Goal: Information Seeking & Learning: Learn about a topic

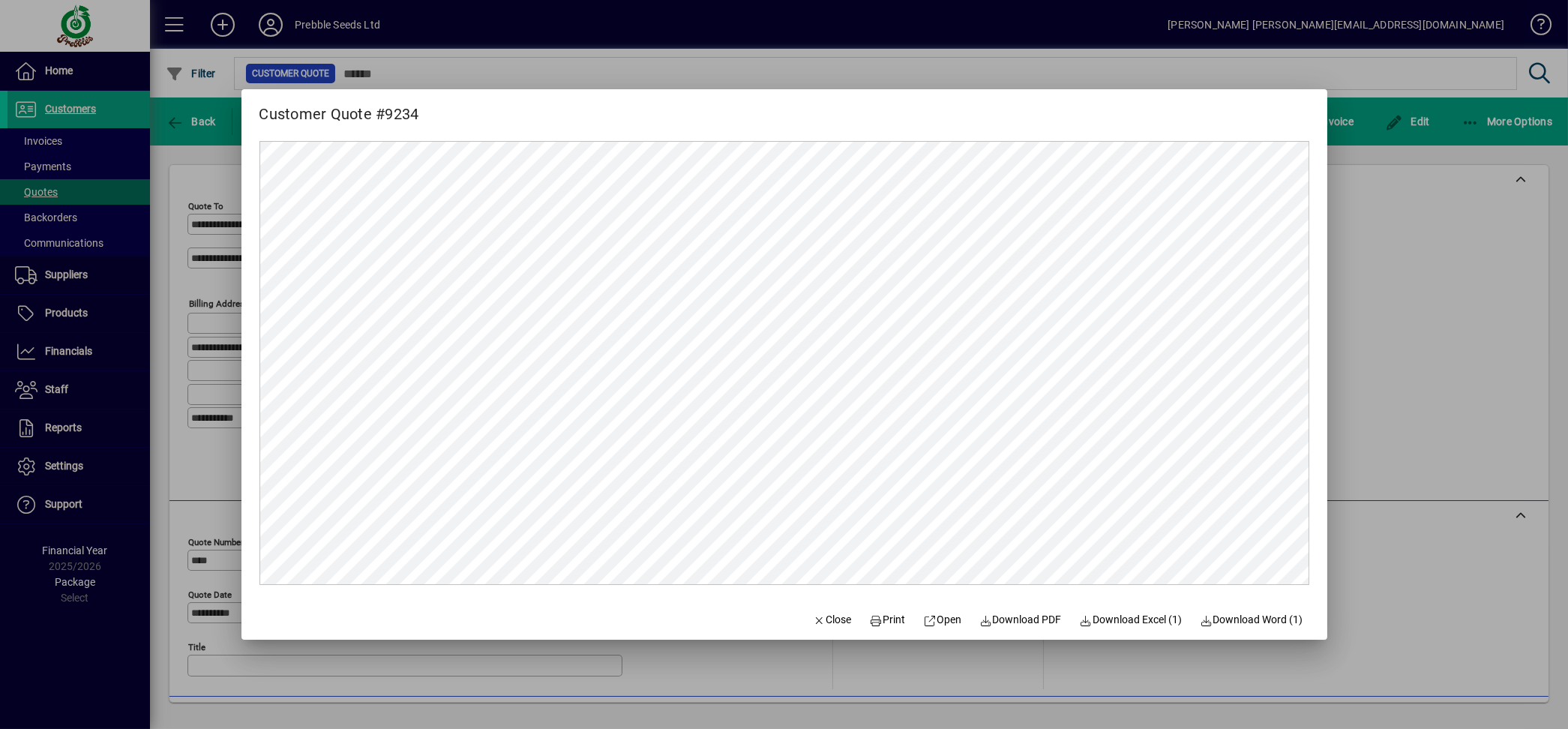
click at [1480, 293] on div at bounding box center [784, 364] width 1568 height 729
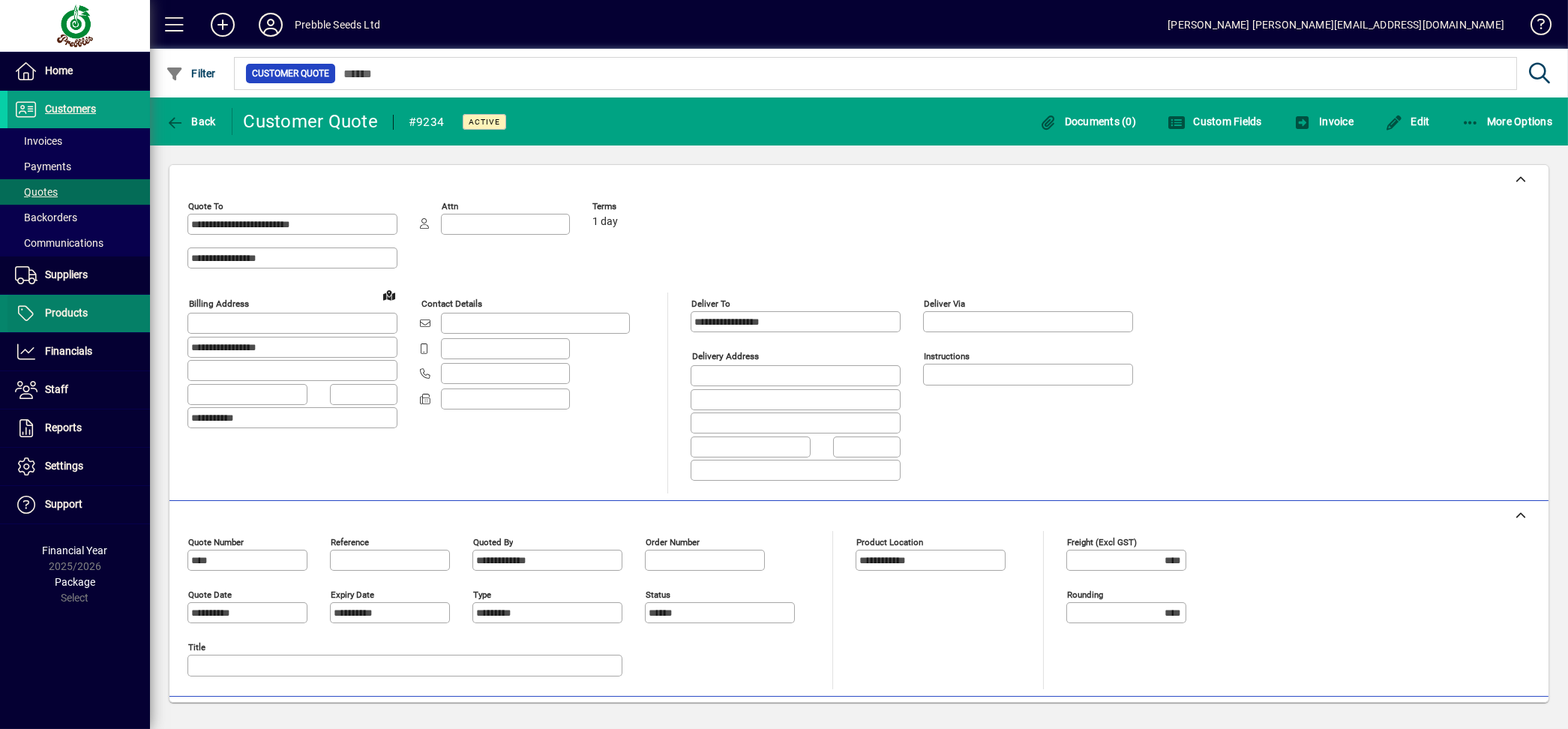
click at [76, 318] on span "Products" at bounding box center [66, 313] width 43 height 12
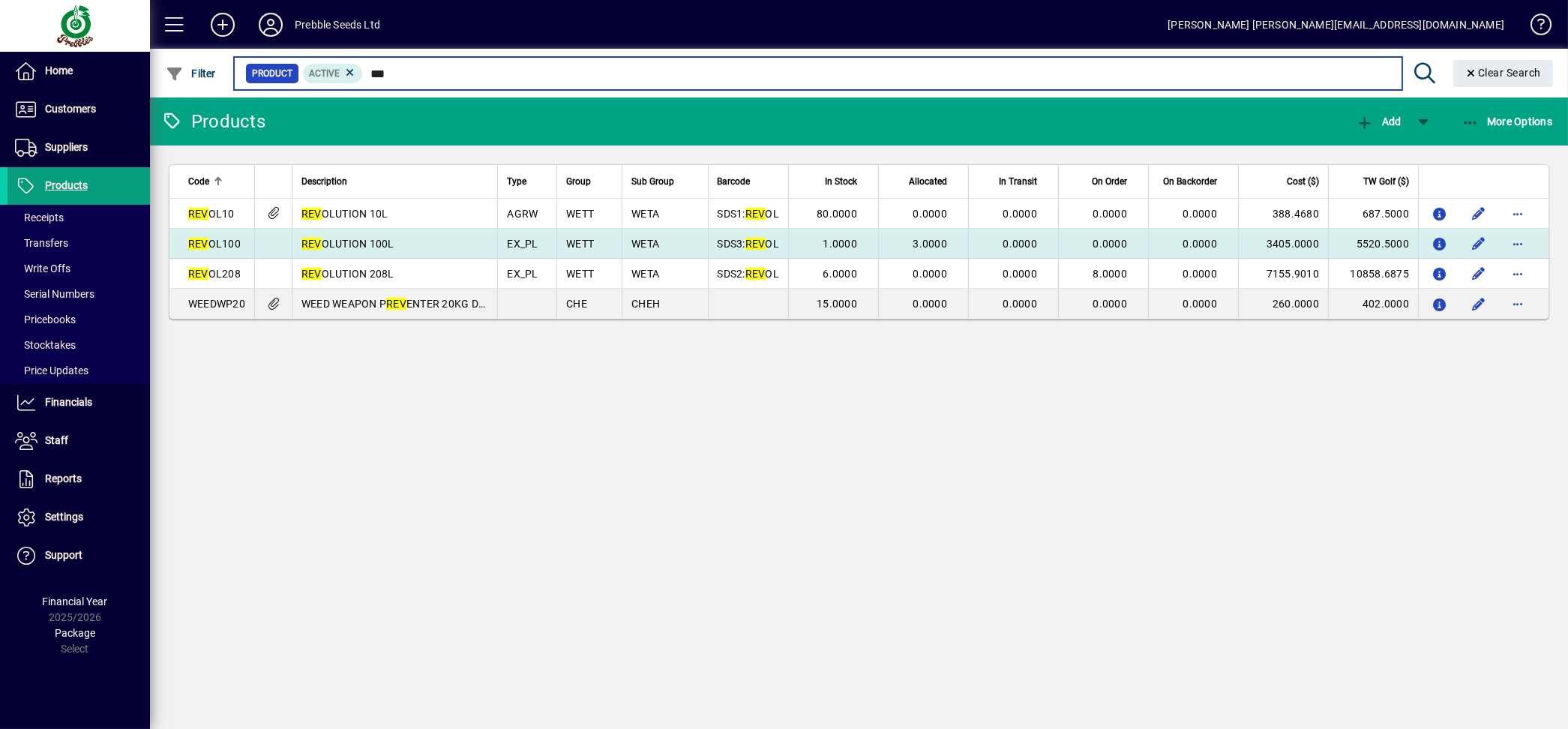
type input "***"
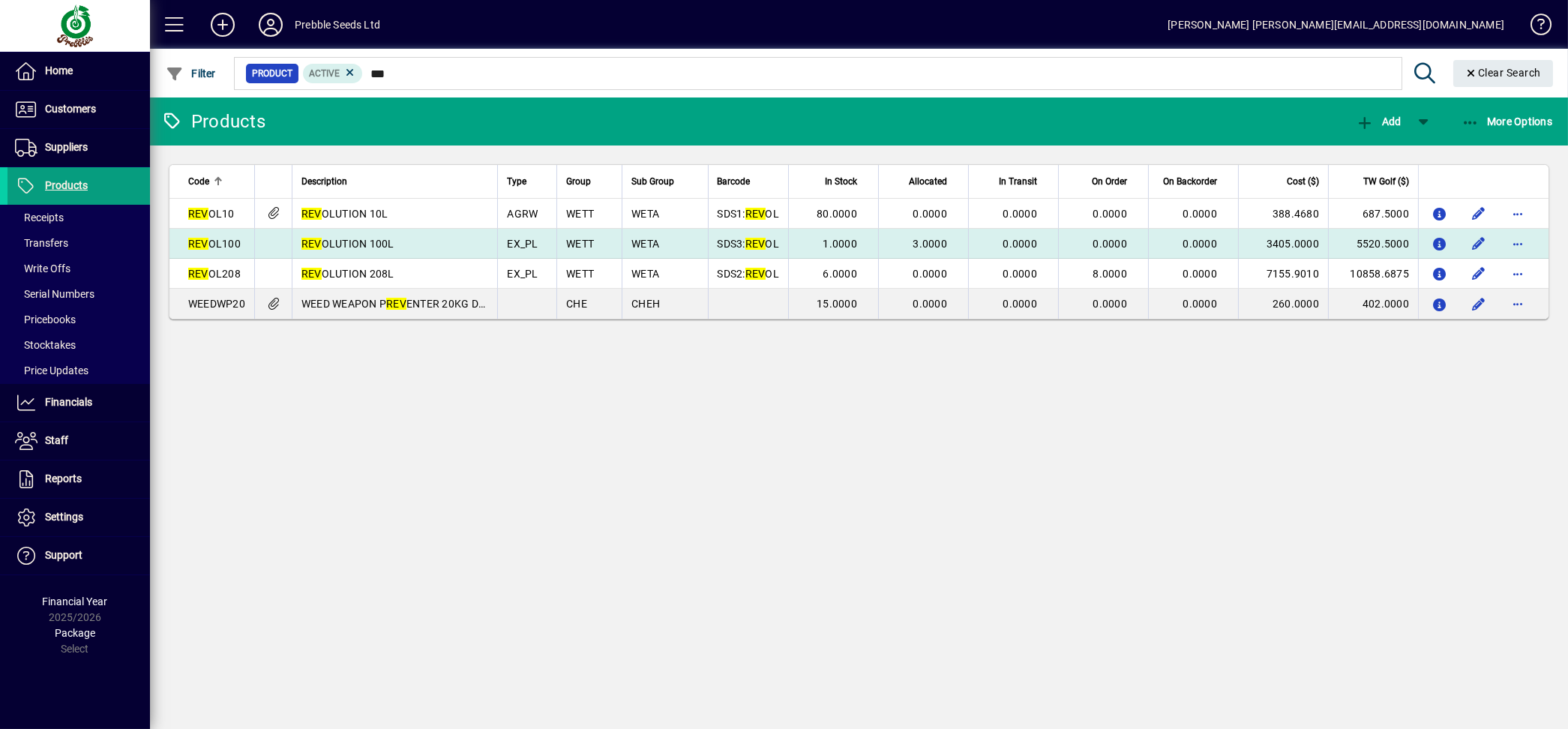
click at [447, 236] on td "REV OLUTION 100L" at bounding box center [394, 243] width 205 height 30
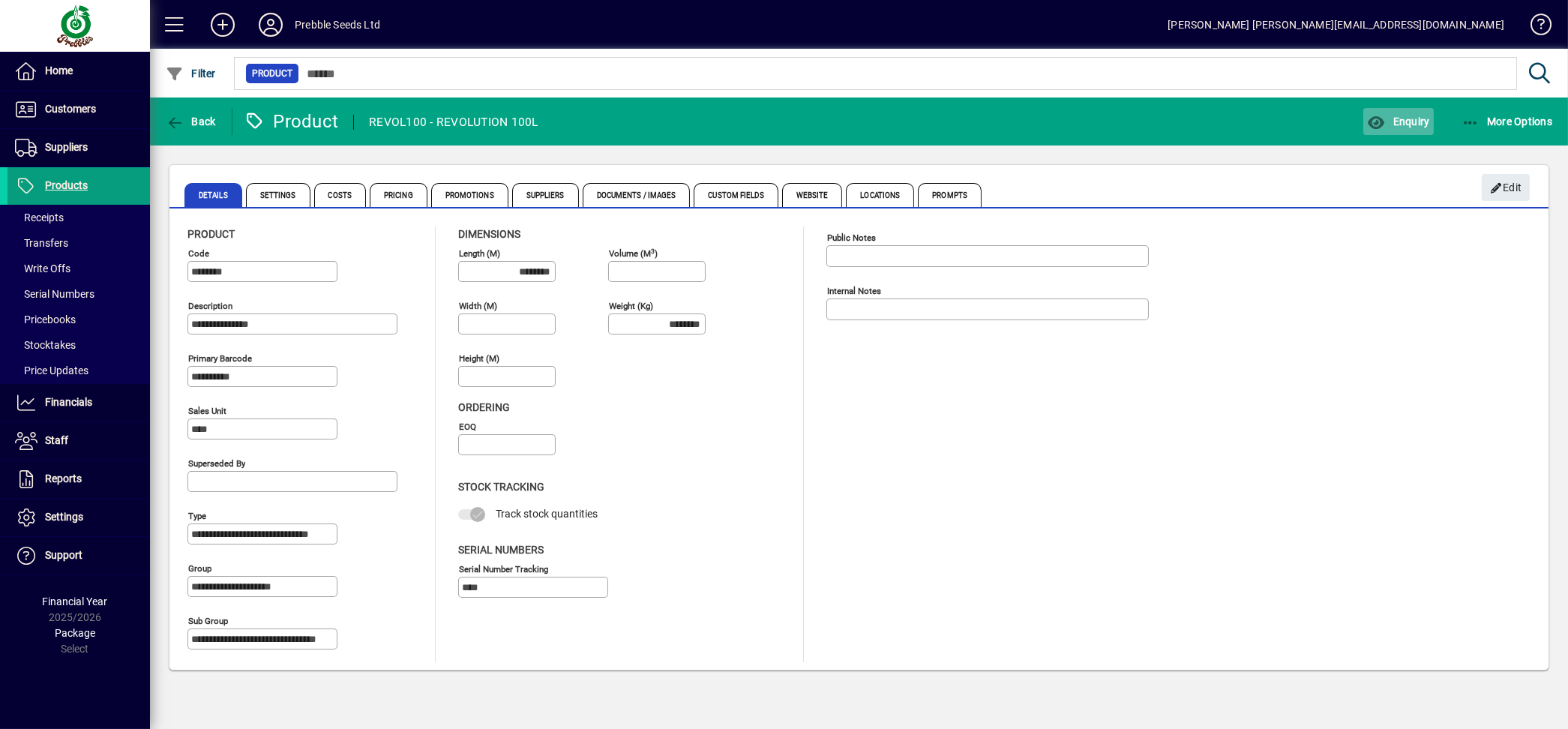
click at [1411, 132] on span "button" at bounding box center [1397, 121] width 70 height 36
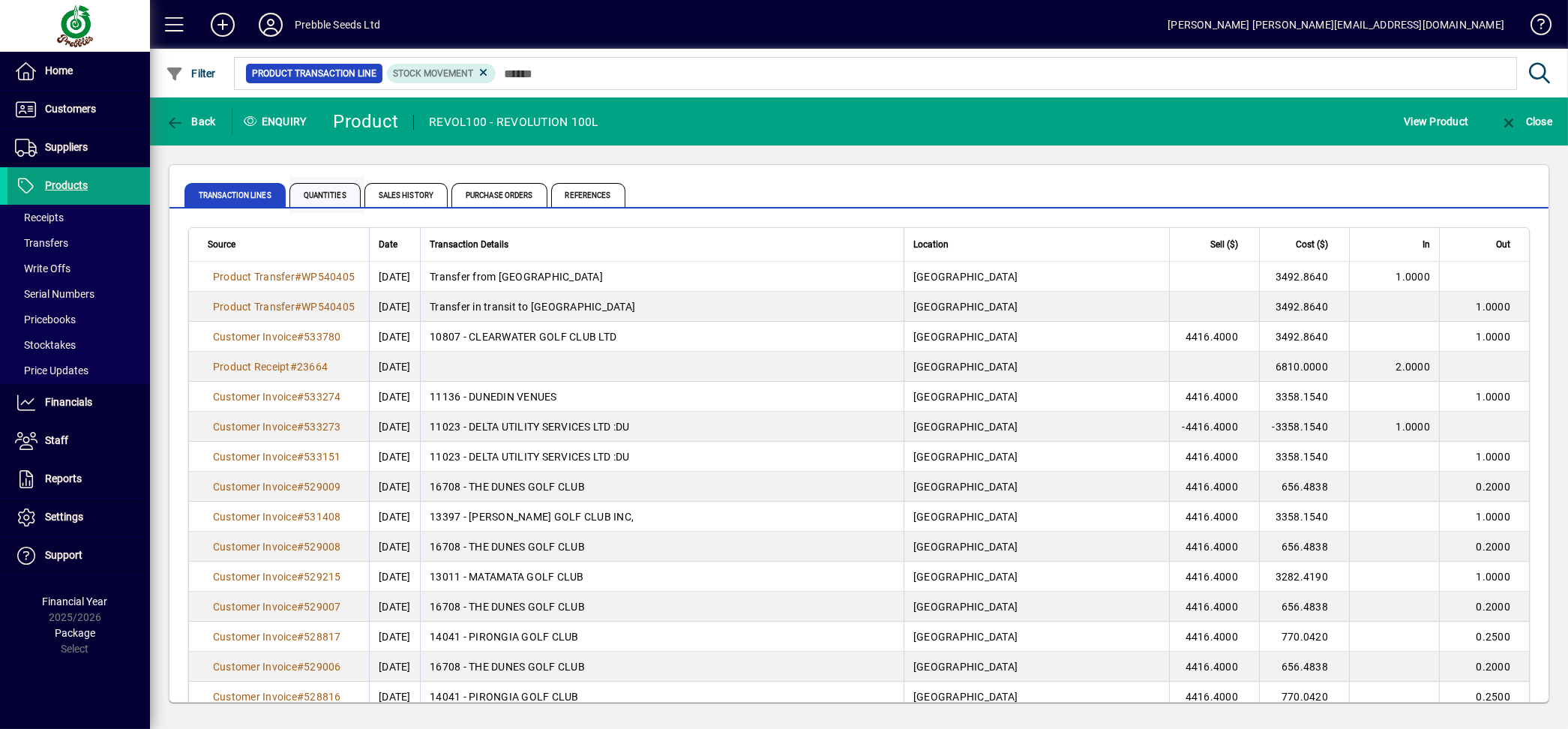
click at [332, 206] on span "Quantities" at bounding box center [325, 195] width 71 height 24
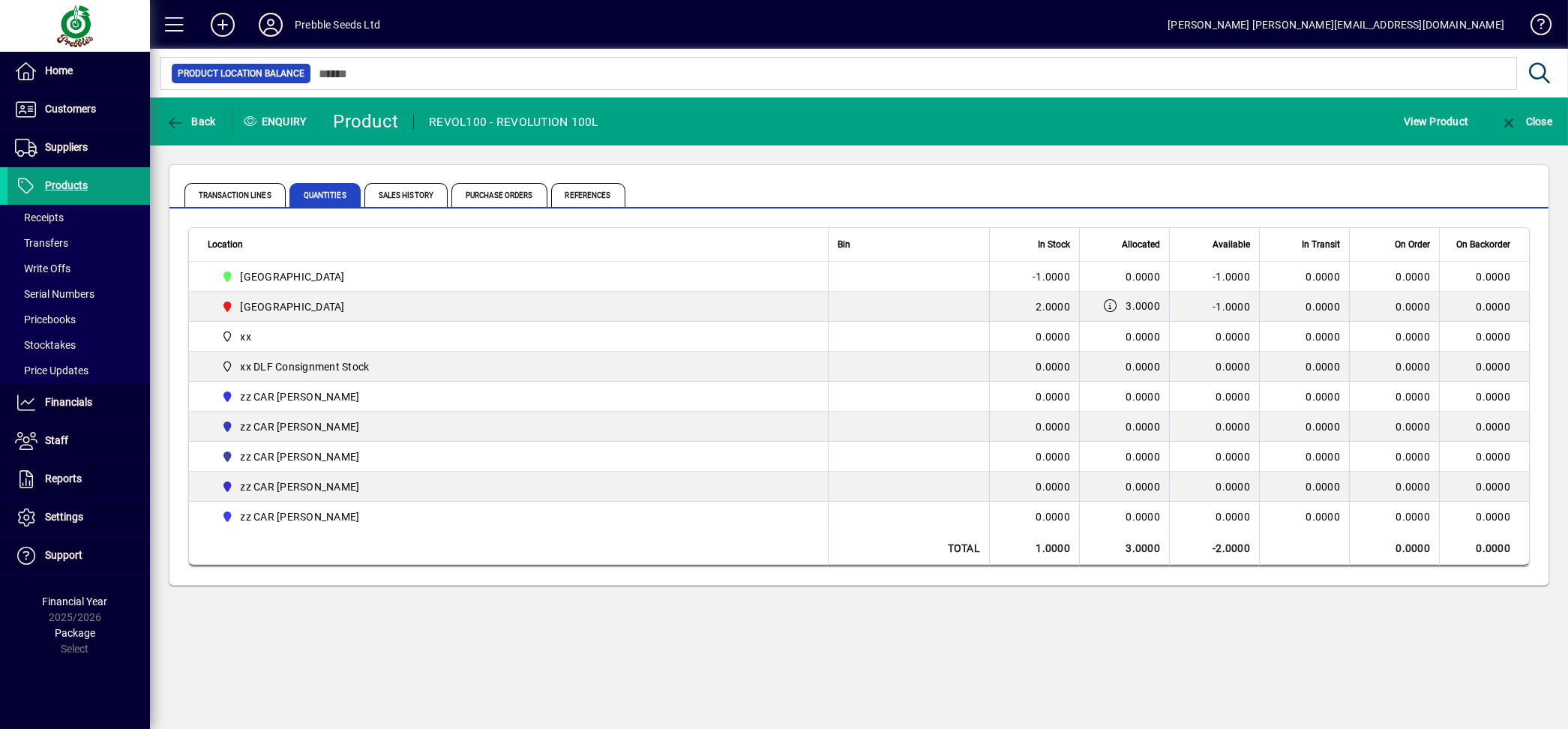
drag, startPoint x: 902, startPoint y: 609, endPoint x: 907, endPoint y: 602, distance: 8.6
click at [903, 608] on div "Back Enquiry Product REVOL100 - REVOLUTION 100L View Product Close Transaction …" at bounding box center [859, 413] width 1418 height 631
click at [375, 203] on span "Sales History" at bounding box center [405, 195] width 83 height 24
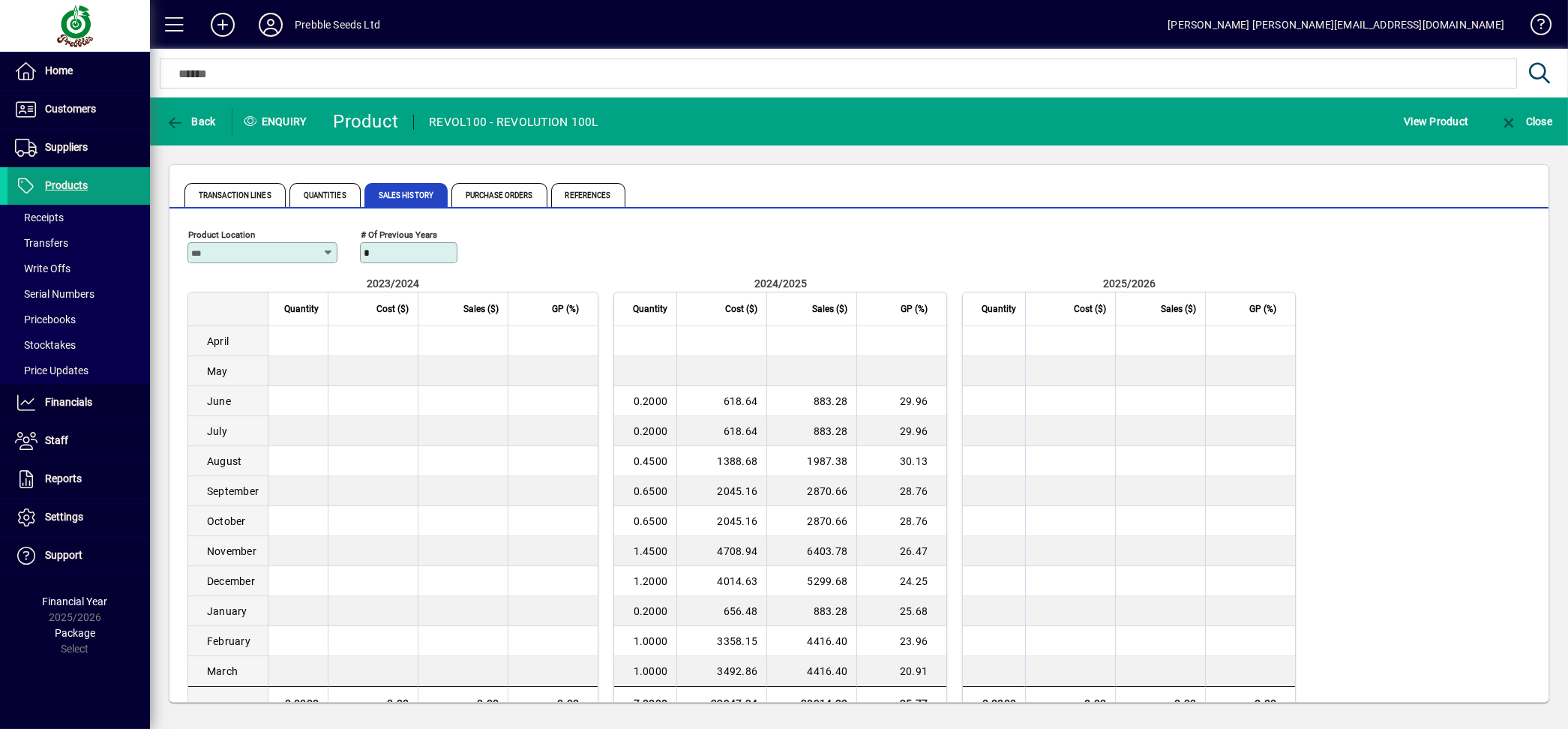
click at [293, 261] on div "Product Location" at bounding box center [262, 252] width 150 height 21
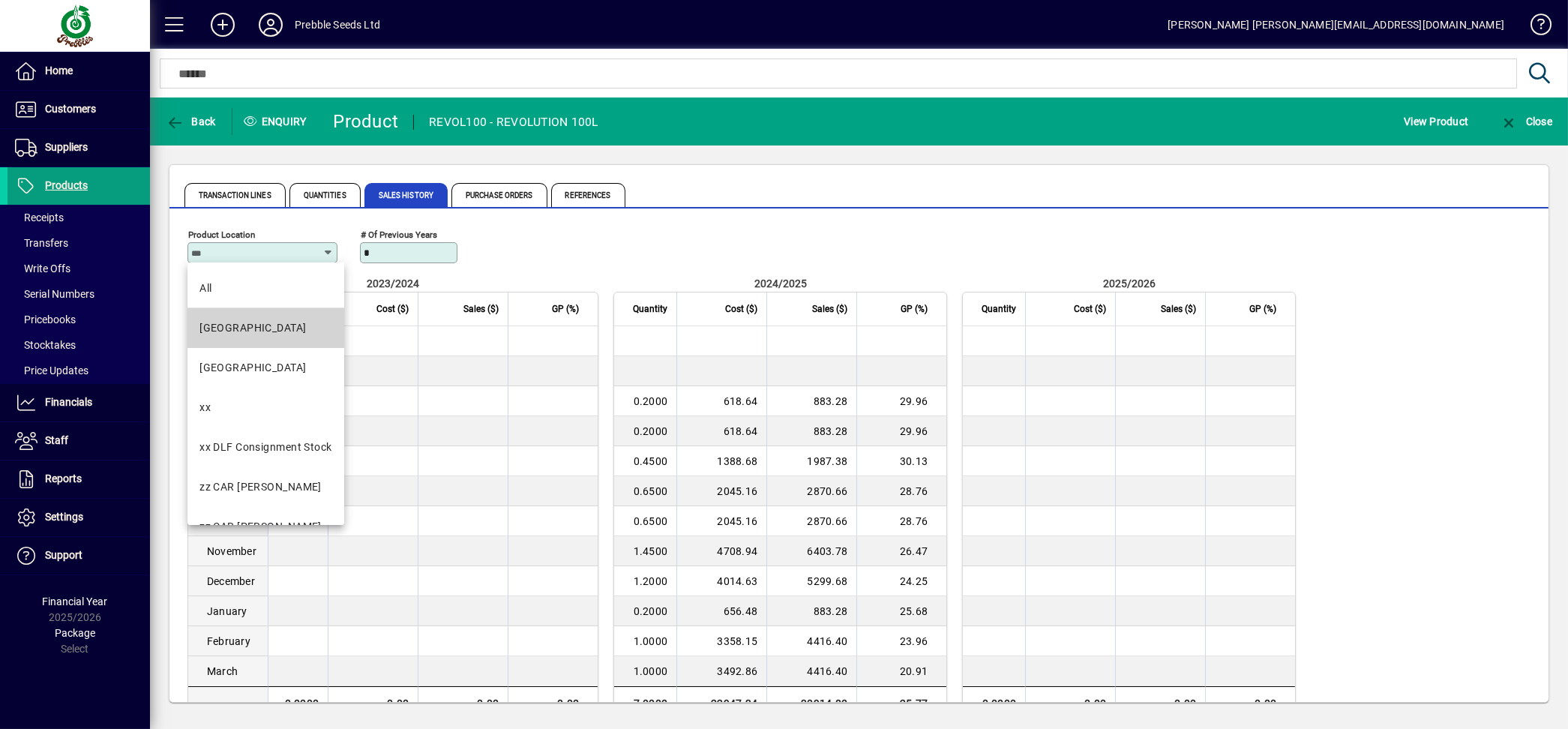
click at [272, 319] on mat-option "[GEOGRAPHIC_DATA]" at bounding box center [265, 328] width 156 height 39
type input "**********"
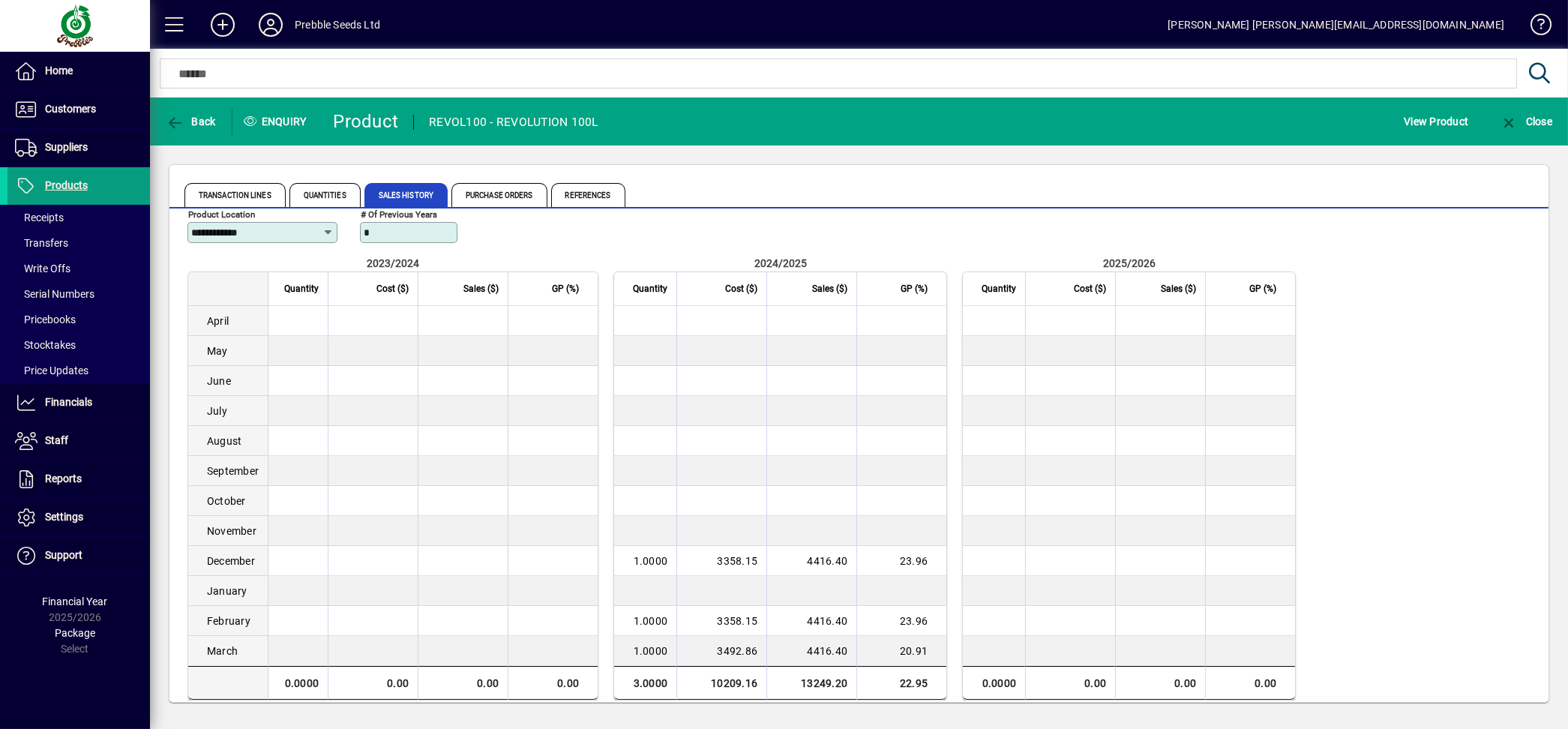
scroll to position [31, 0]
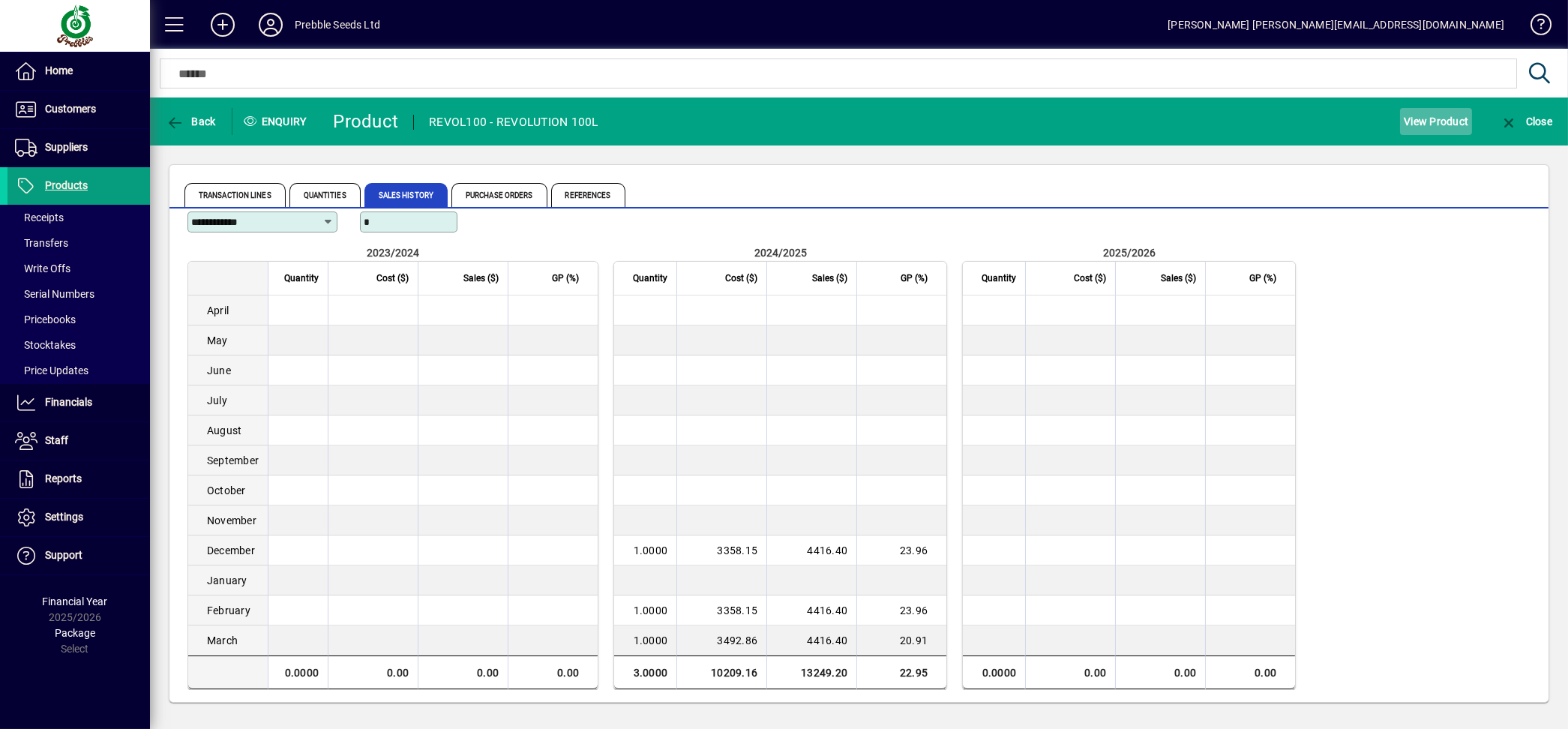
click at [1425, 121] on span "View Product" at bounding box center [1435, 121] width 64 height 24
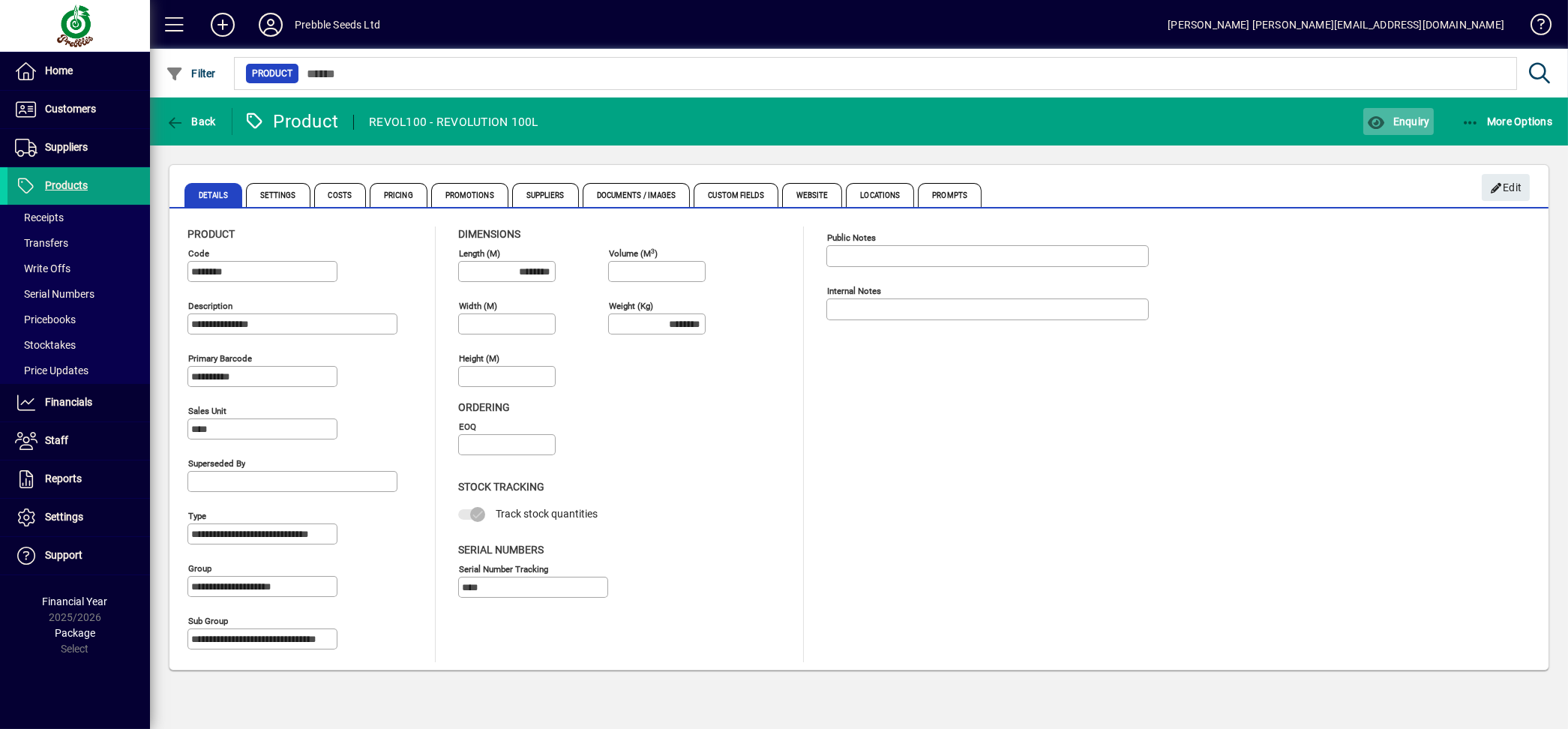
click at [1396, 122] on span "Enquiry" at bounding box center [1398, 121] width 62 height 12
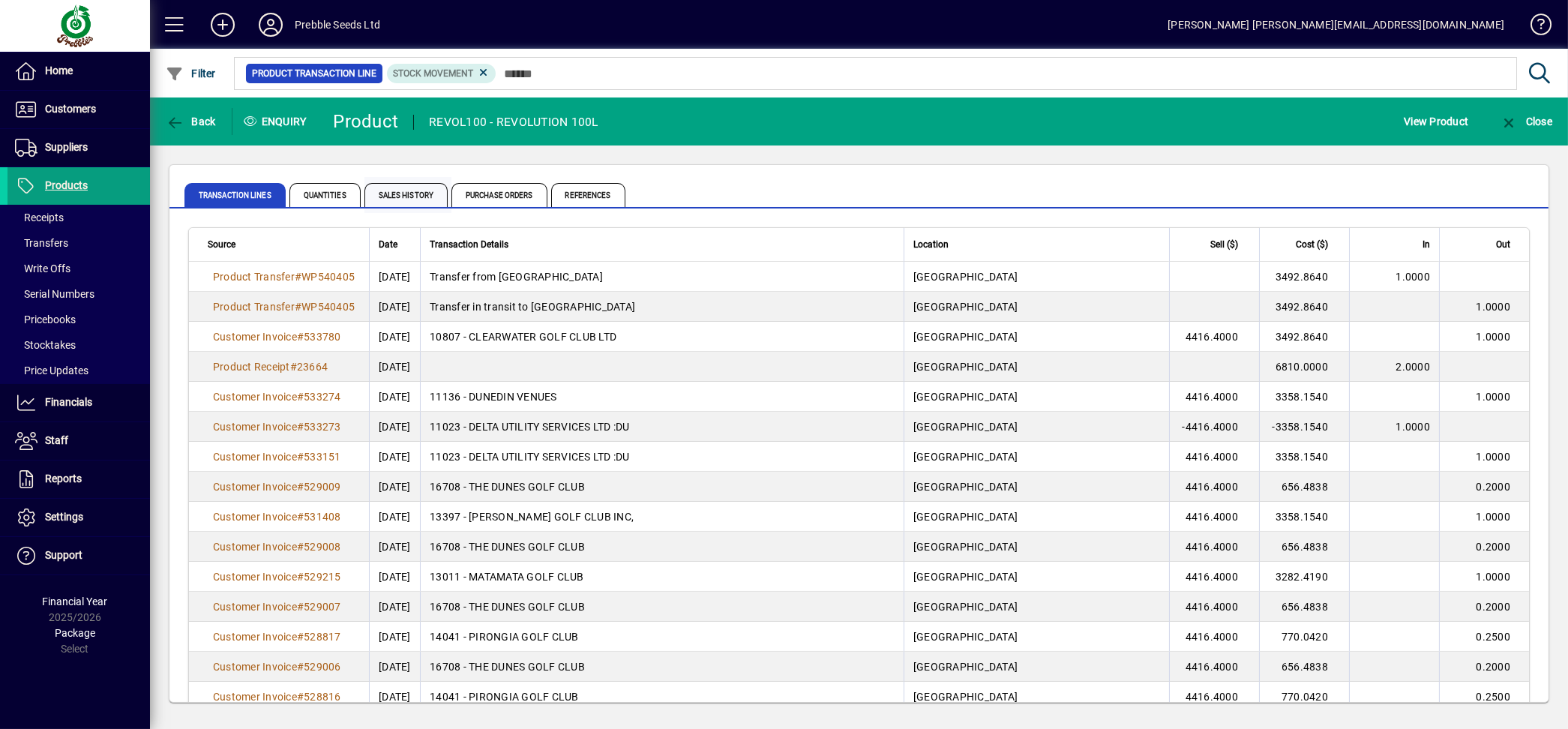
click at [426, 197] on span "Sales History" at bounding box center [405, 195] width 83 height 24
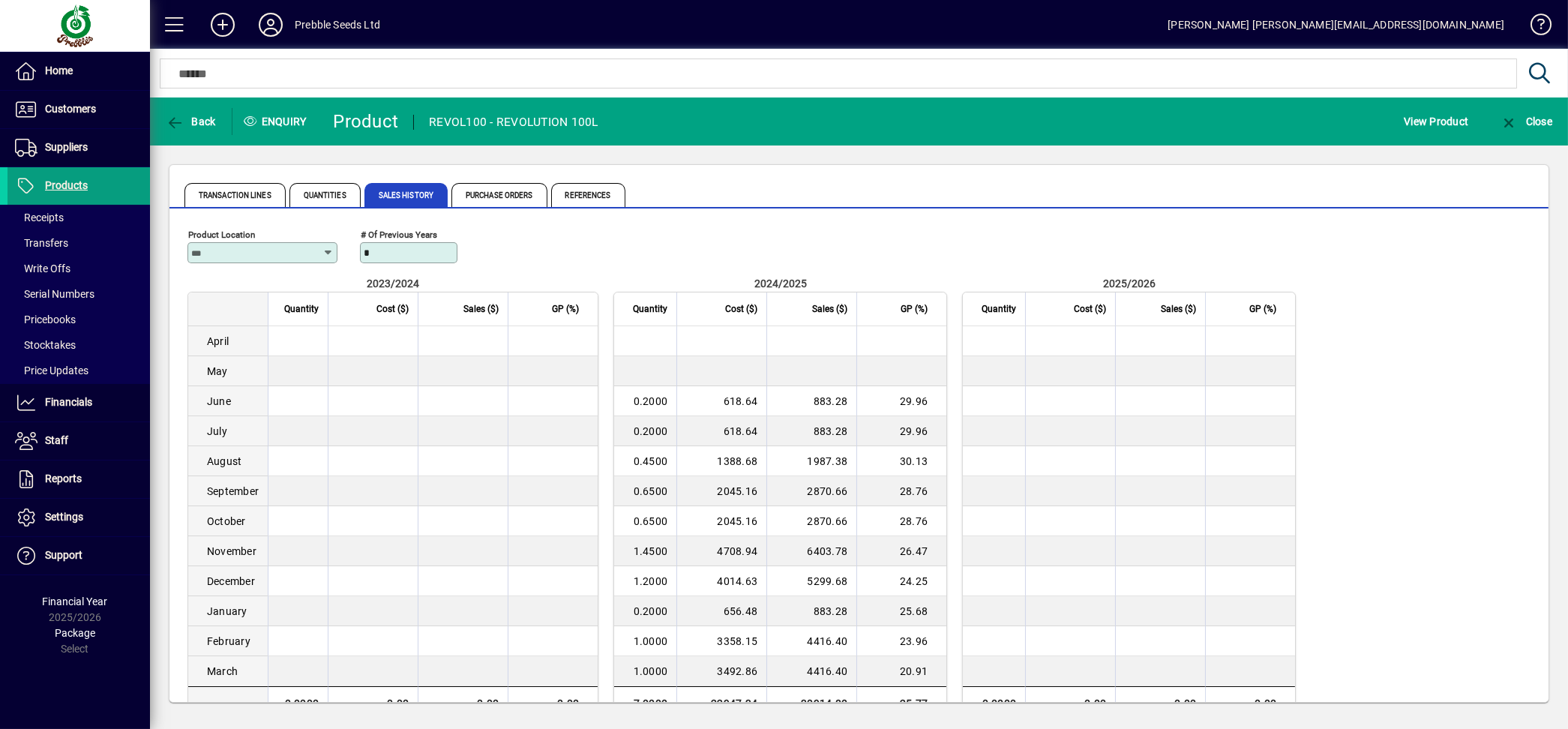
scroll to position [31, 0]
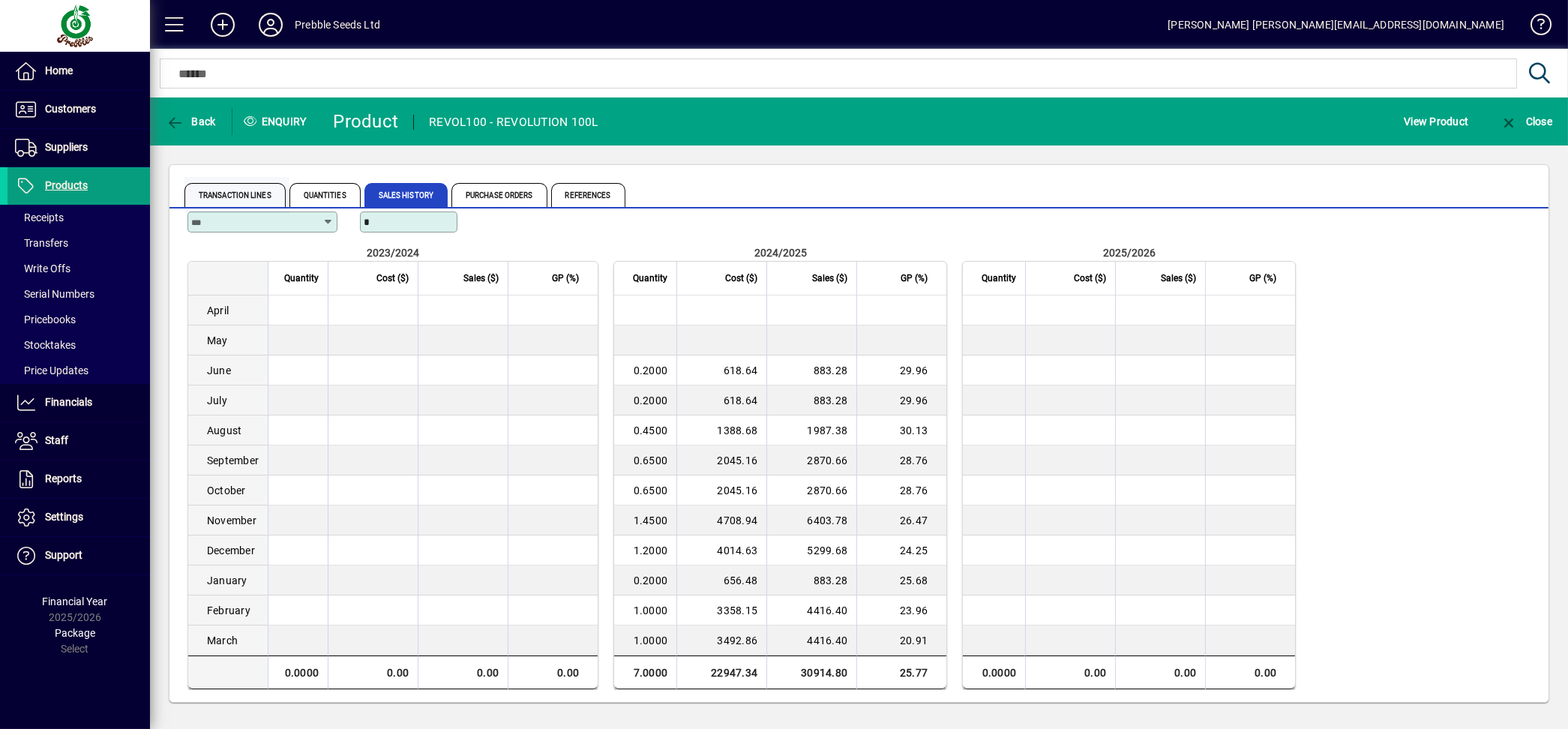
click at [267, 197] on span "Transaction Lines" at bounding box center [235, 195] width 101 height 24
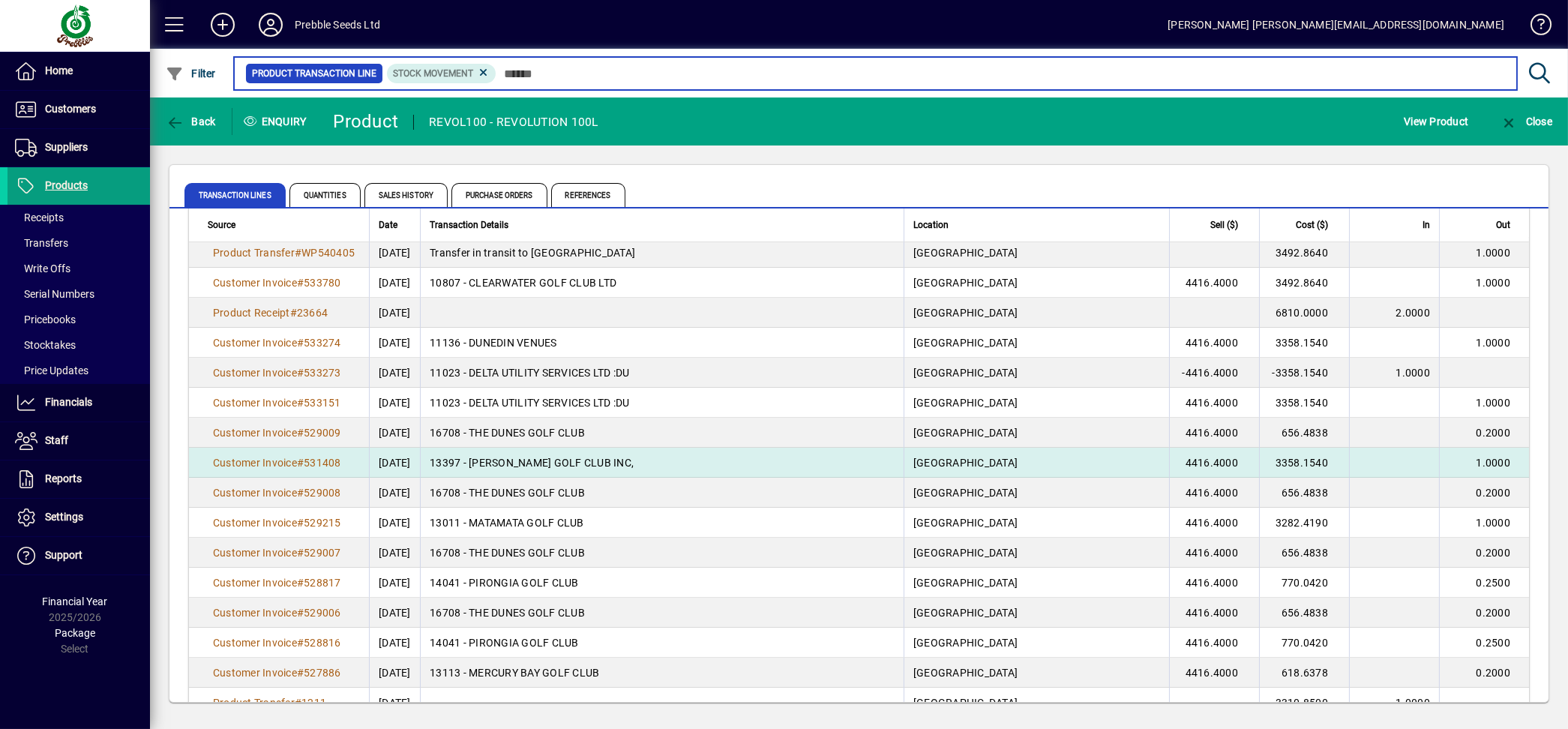
scroll to position [83, 0]
